Goal: Transaction & Acquisition: Purchase product/service

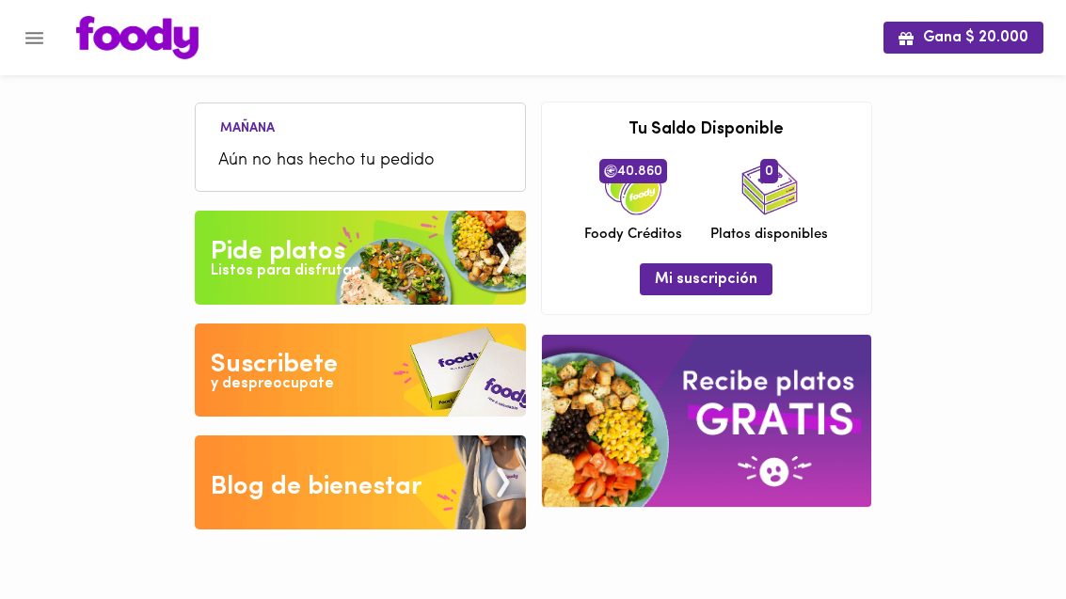
click at [39, 50] on button "Menu" at bounding box center [34, 38] width 46 height 46
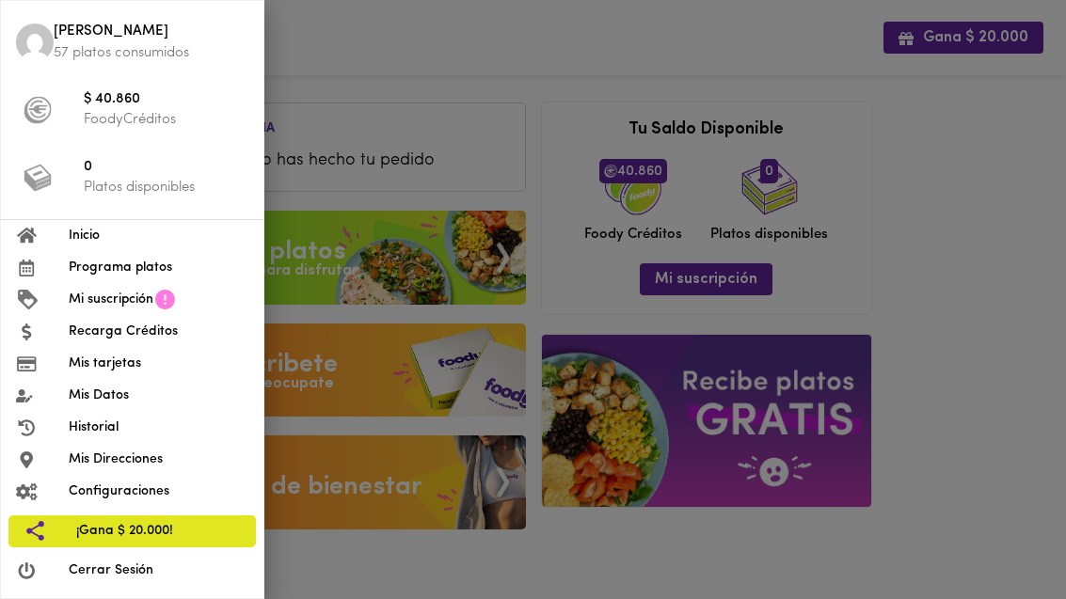
click at [116, 268] on span "Programa platos" at bounding box center [159, 268] width 180 height 20
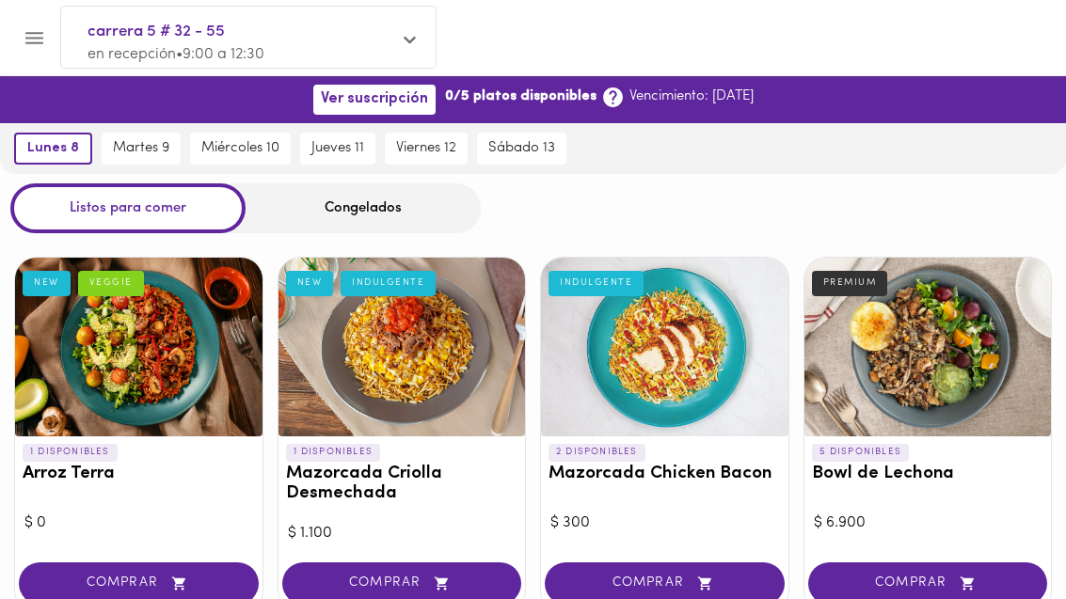
click at [290, 225] on div "Congelados" at bounding box center [363, 208] width 235 height 50
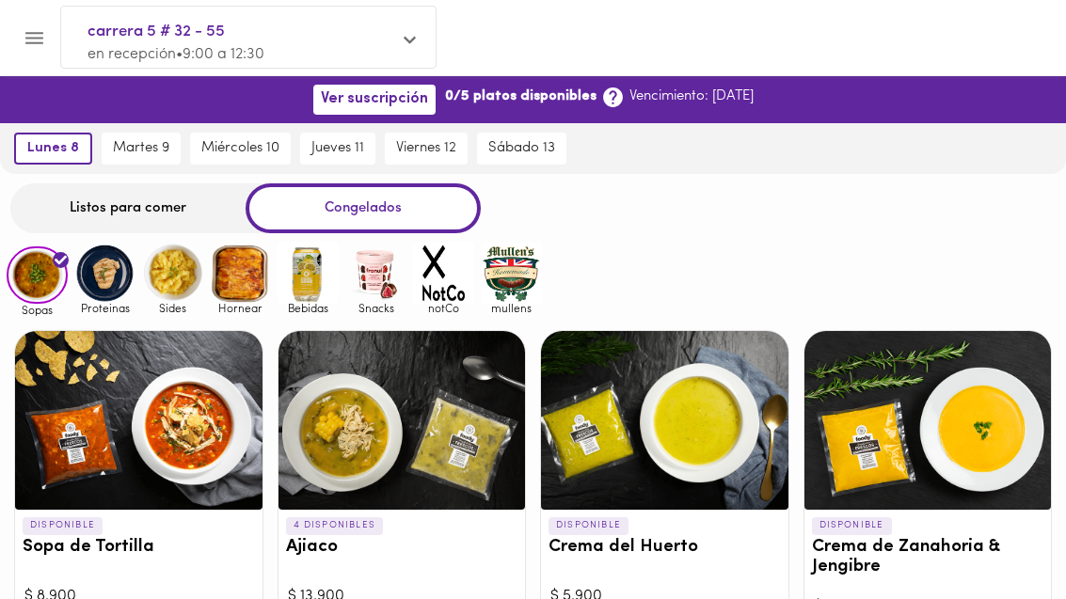
click at [129, 139] on button "martes 9" at bounding box center [141, 149] width 79 height 32
click at [38, 137] on button "lunes 8" at bounding box center [39, 149] width 69 height 32
click at [119, 200] on div "Listos para comer" at bounding box center [127, 208] width 235 height 50
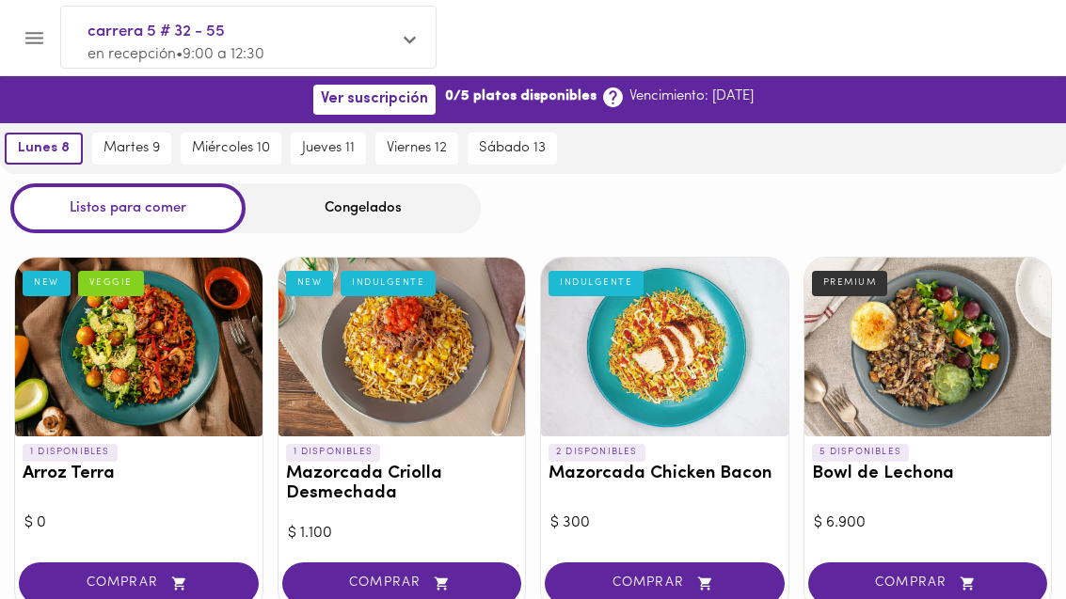
click at [347, 230] on div "Congelados" at bounding box center [363, 208] width 235 height 50
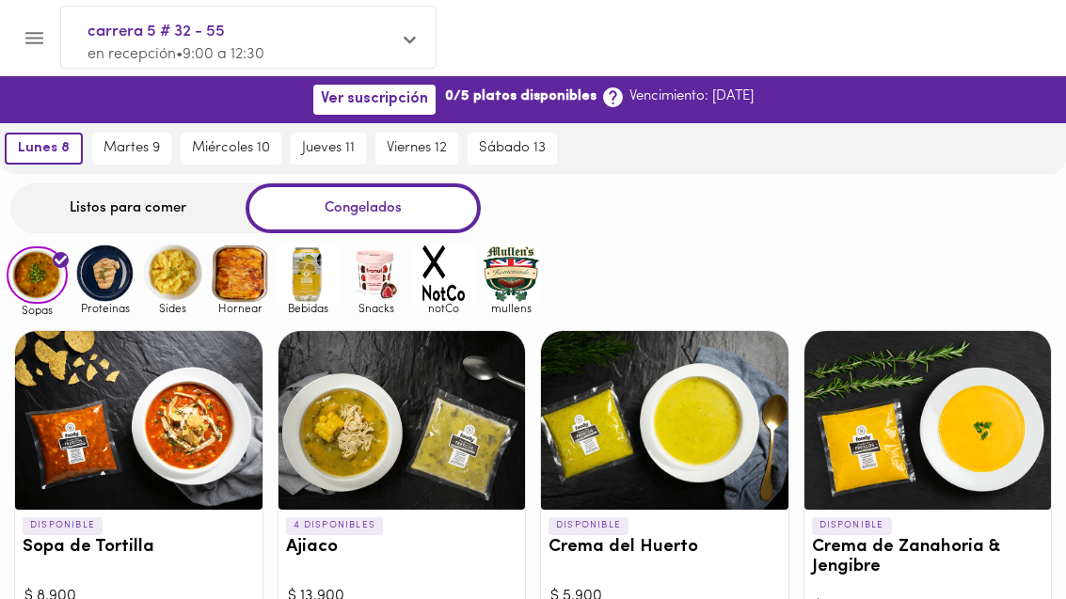
click at [353, 218] on div "Congelados" at bounding box center [363, 208] width 235 height 50
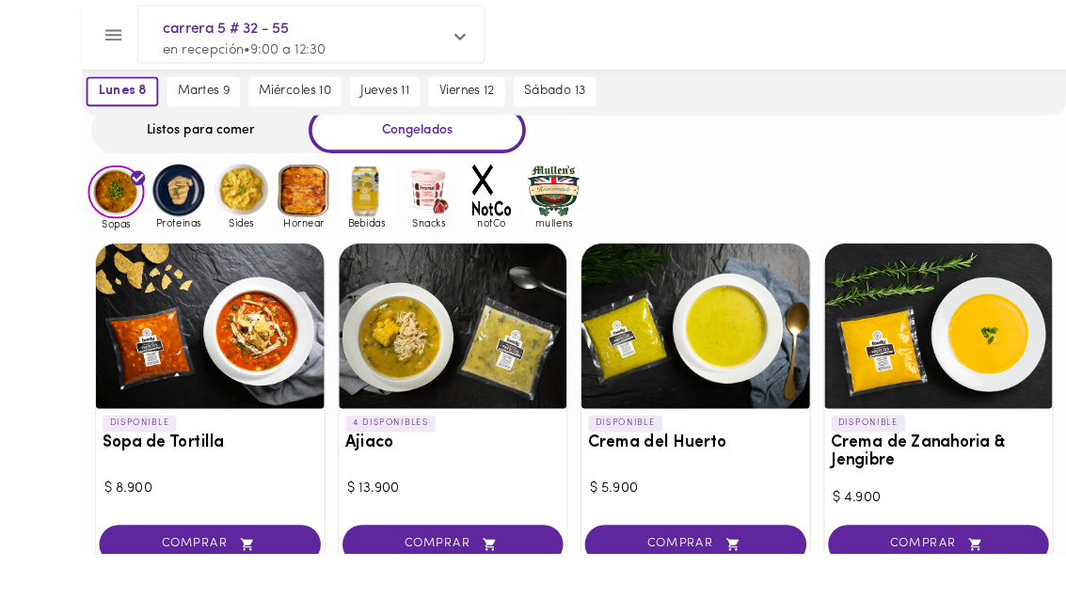
scroll to position [219, 0]
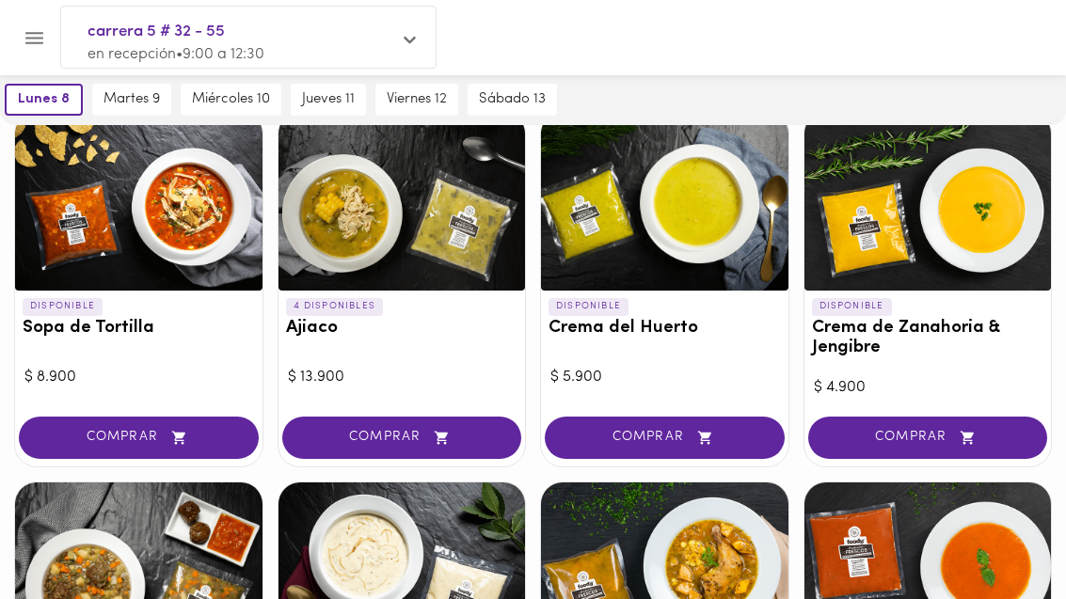
click at [104, 233] on div at bounding box center [138, 201] width 247 height 179
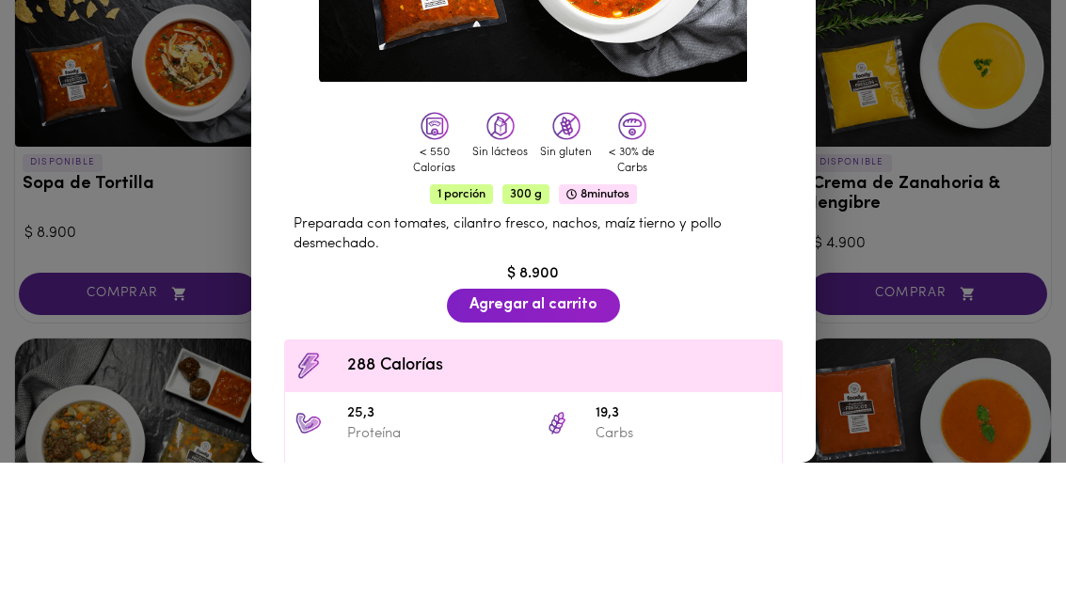
scroll to position [222, 0]
